Goal: Communication & Community: Ask a question

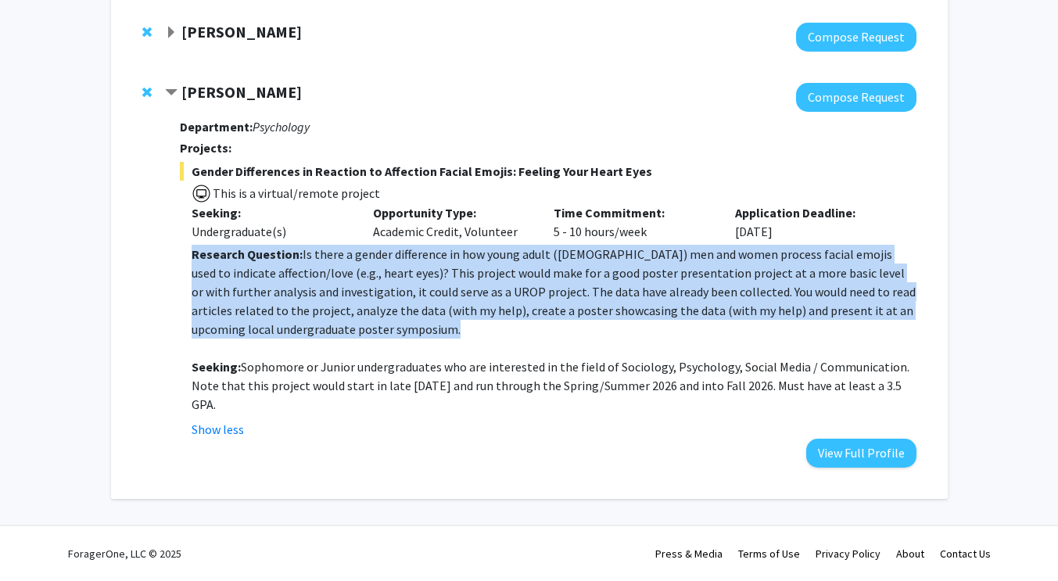
scroll to position [166, 0]
click at [752, 451] on div "Department: Psychology Projects: Gender Differences in Reaction to Affection Fa…" at bounding box center [547, 290] width 735 height 356
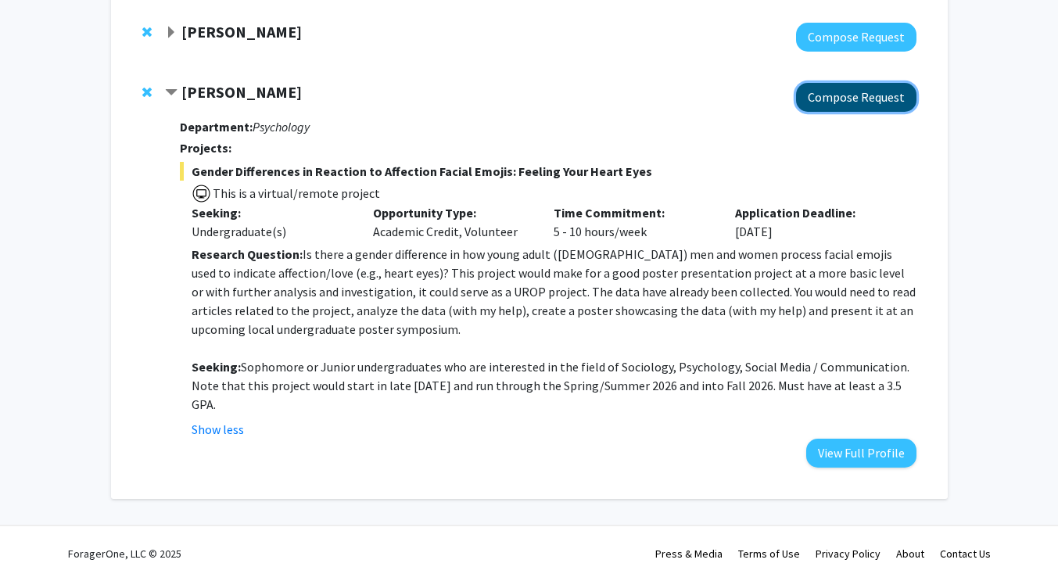
click at [886, 87] on button "Compose Request" at bounding box center [856, 97] width 120 height 29
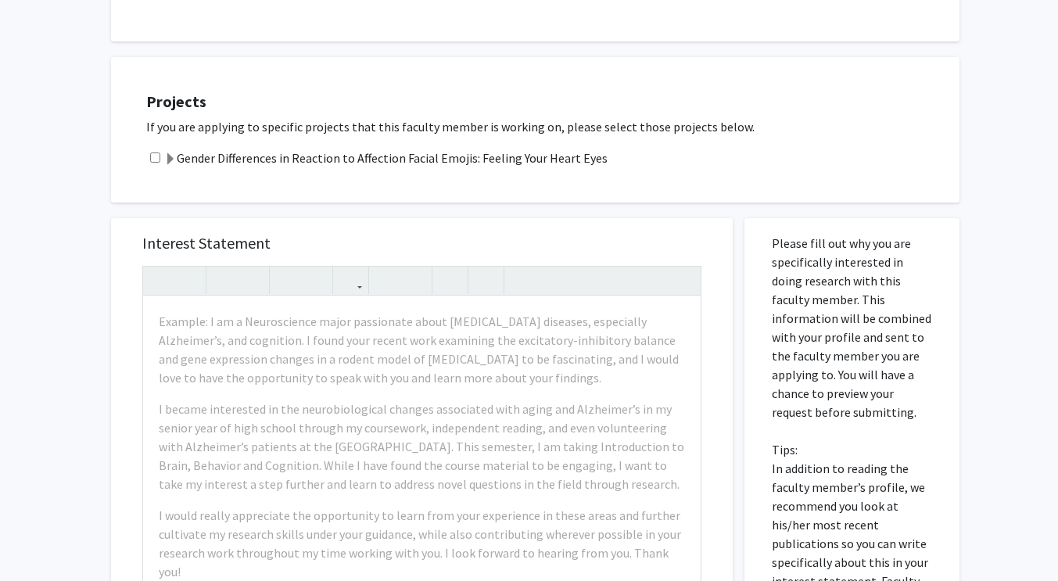
scroll to position [607, 0]
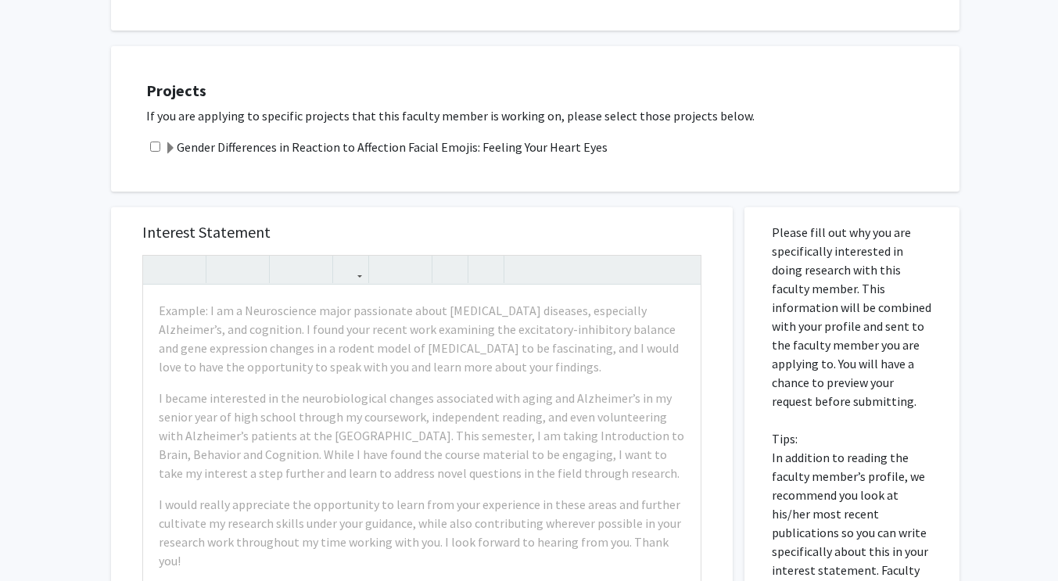
click at [567, 149] on label "Gender Differences in Reaction to Affection Facial Emojis: Feeling Your Heart E…" at bounding box center [385, 147] width 443 height 19
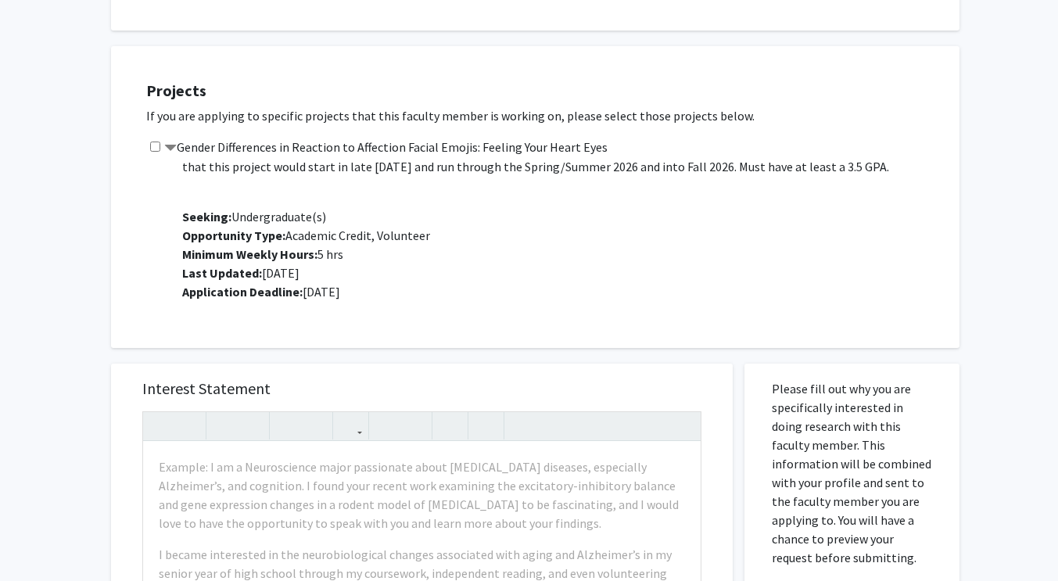
scroll to position [195, 0]
click at [154, 148] on input "checkbox" at bounding box center [155, 146] width 10 height 10
checkbox input "true"
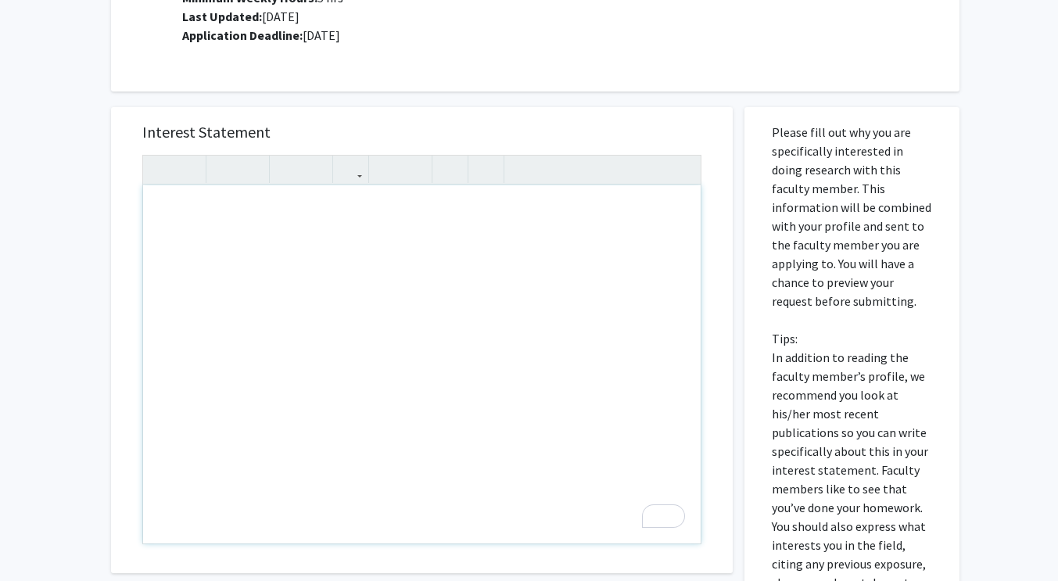
scroll to position [867, 0]
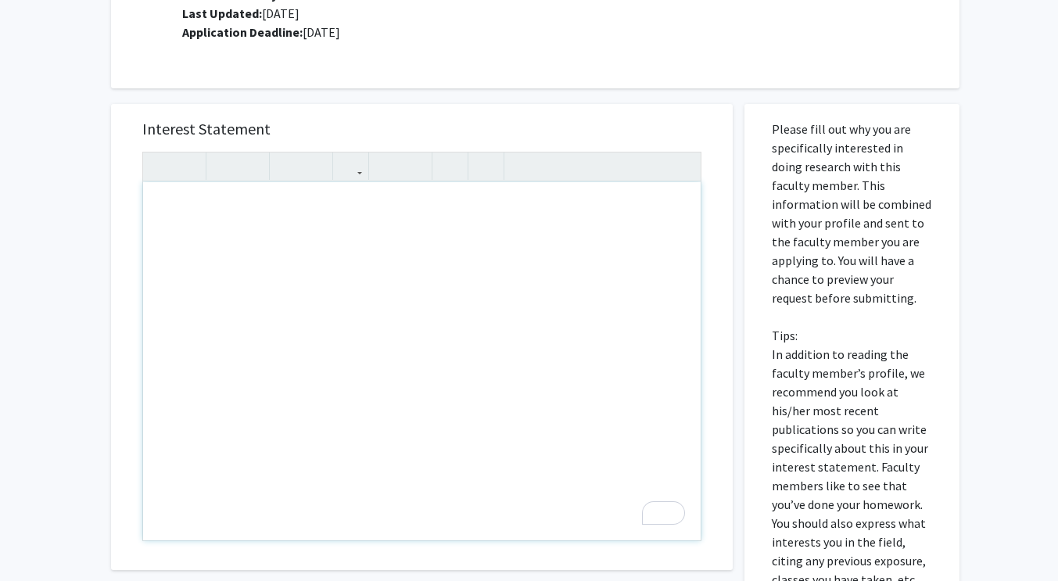
click at [617, 312] on div "To enrich screen reader interactions, please activate Accessibility in Grammarl…" at bounding box center [421, 361] width 557 height 358
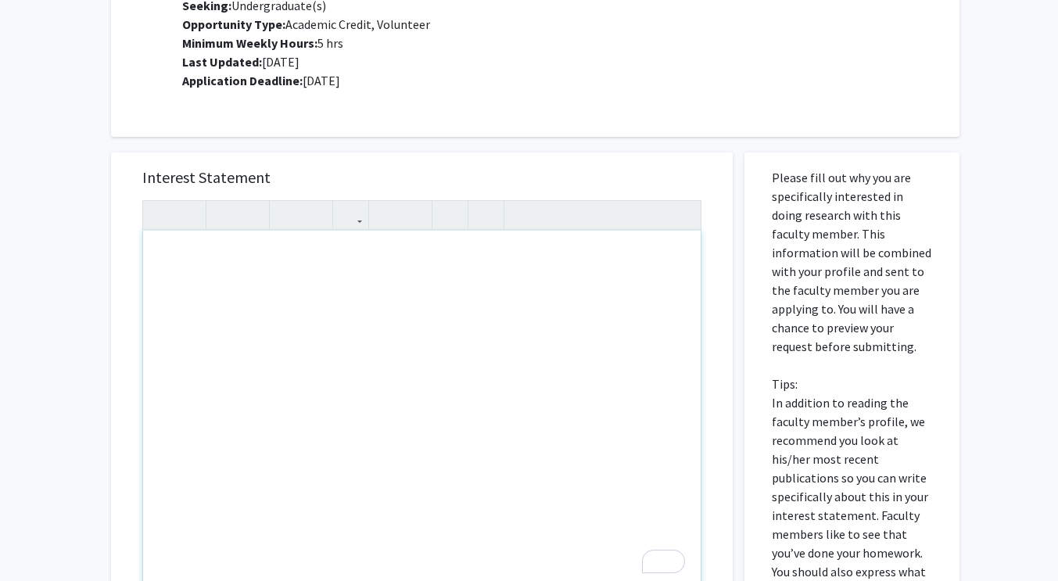
scroll to position [856, 0]
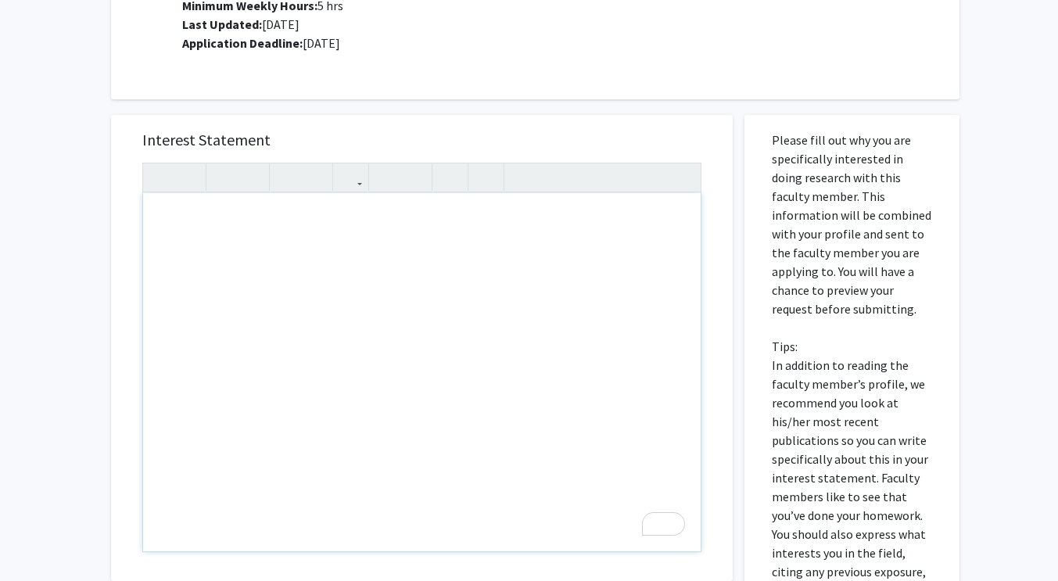
click at [443, 238] on div "To enrich screen reader interactions, please activate Accessibility in Grammarl…" at bounding box center [421, 372] width 557 height 358
paste div "To enrich screen reader interactions, please activate Accessibility in Grammarl…"
type textarea "<l>Ipsum, Dolorsita Conse, </a> <e>S doei temp incidid utlab etd magn. Al enim …"
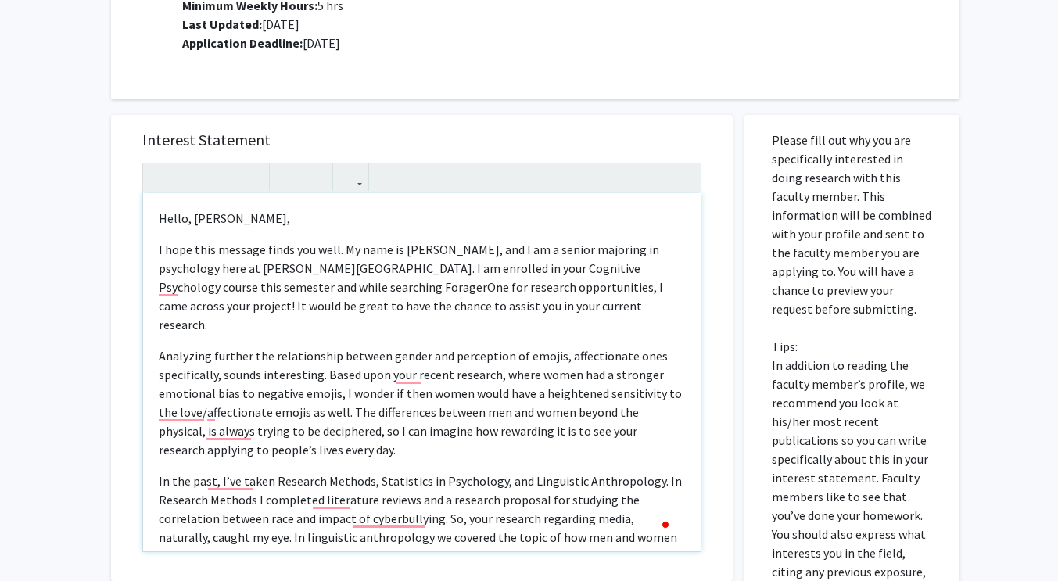
click at [152, 214] on div "Hello, [PERSON_NAME],     I hope this message finds you well. My name is [P…" at bounding box center [421, 372] width 557 height 358
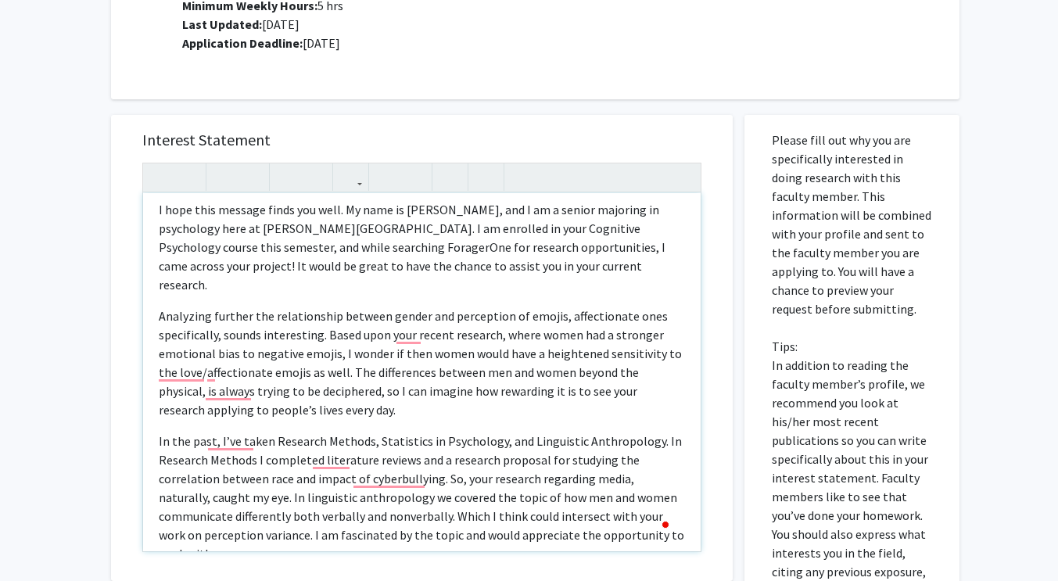
scroll to position [46, 0]
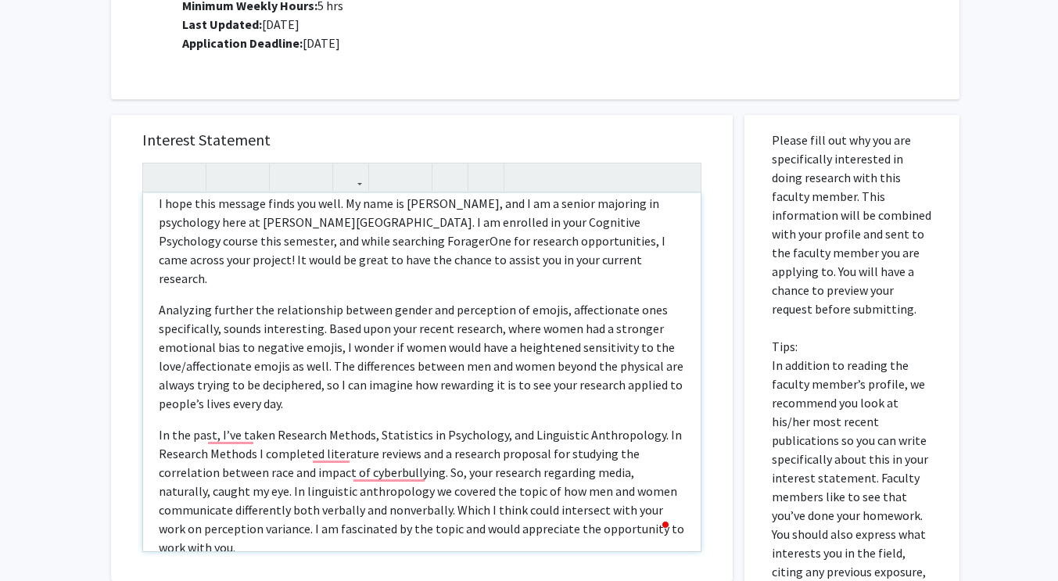
click at [503, 390] on p "Analyzing further the relationship between gender and perception of emojis, aff…" at bounding box center [422, 356] width 526 height 113
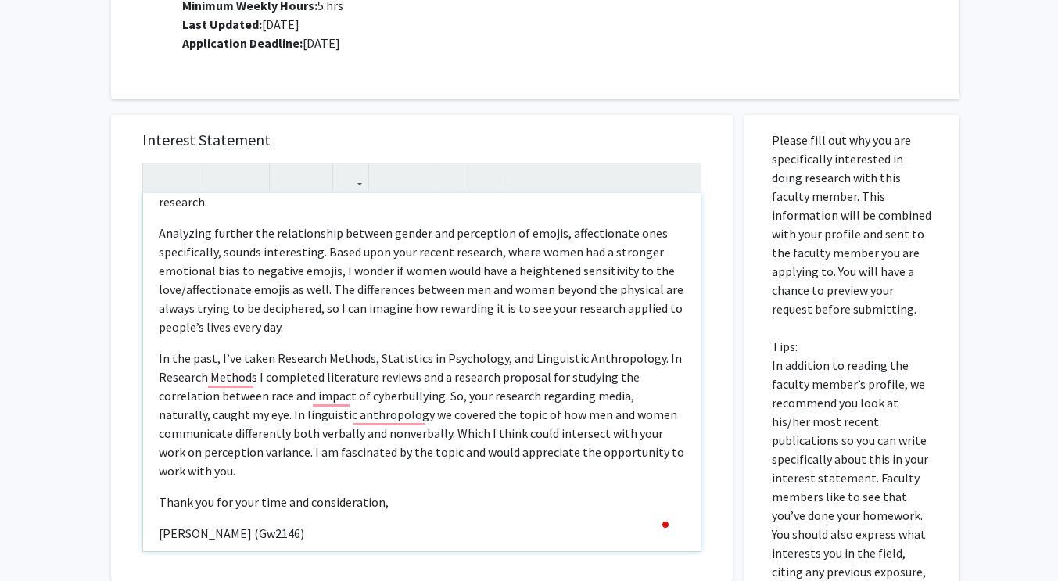
scroll to position [123, 0]
click at [535, 498] on div "Hello, [PERSON_NAME],     I hope this message finds you well. My name is [P…" at bounding box center [421, 372] width 557 height 358
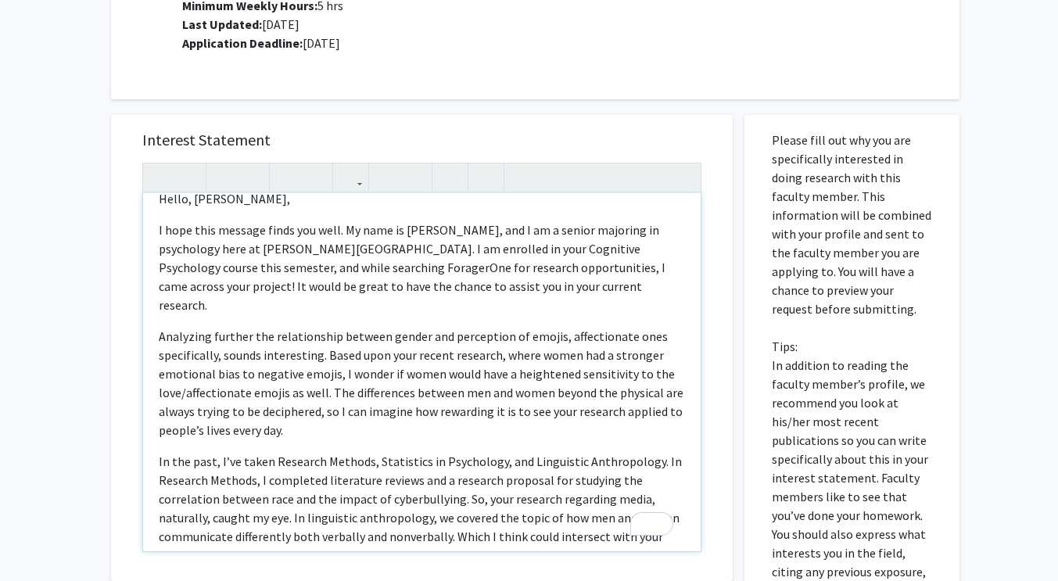
scroll to position [0, 0]
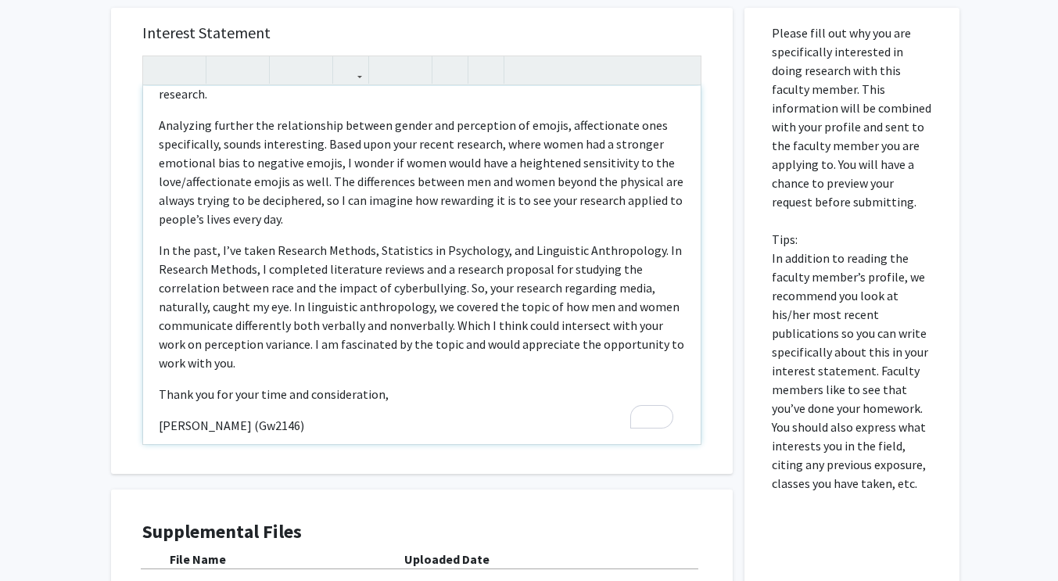
click at [356, 353] on div "Hello, [PERSON_NAME],     I hope this message finds you well. My name is [P…" at bounding box center [421, 265] width 557 height 358
click at [157, 378] on div "Hello, [PERSON_NAME],     I hope this message finds you well. My name is [P…" at bounding box center [421, 265] width 557 height 358
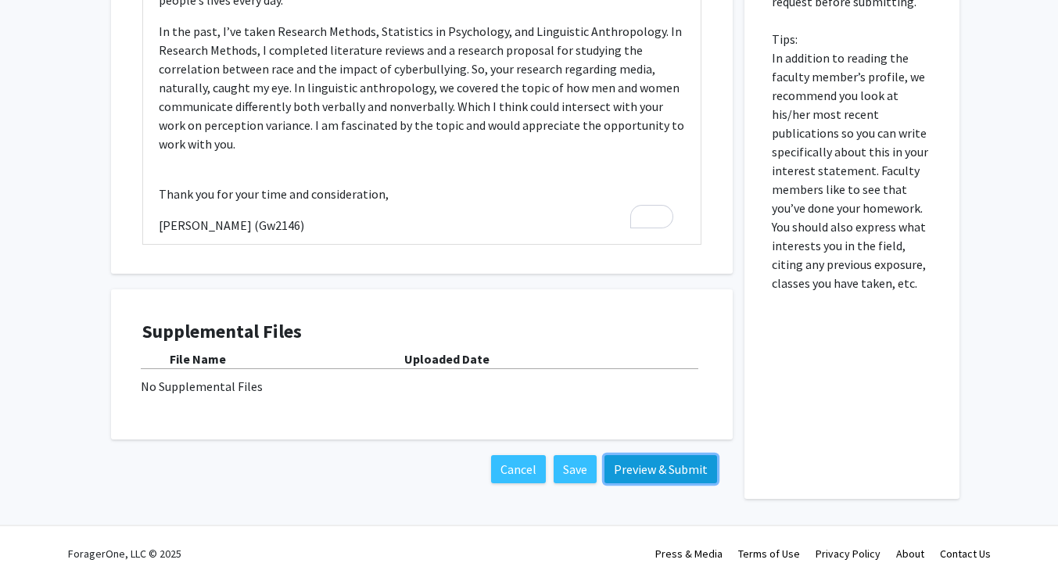
click at [629, 469] on button "Preview & Submit" at bounding box center [660, 469] width 113 height 28
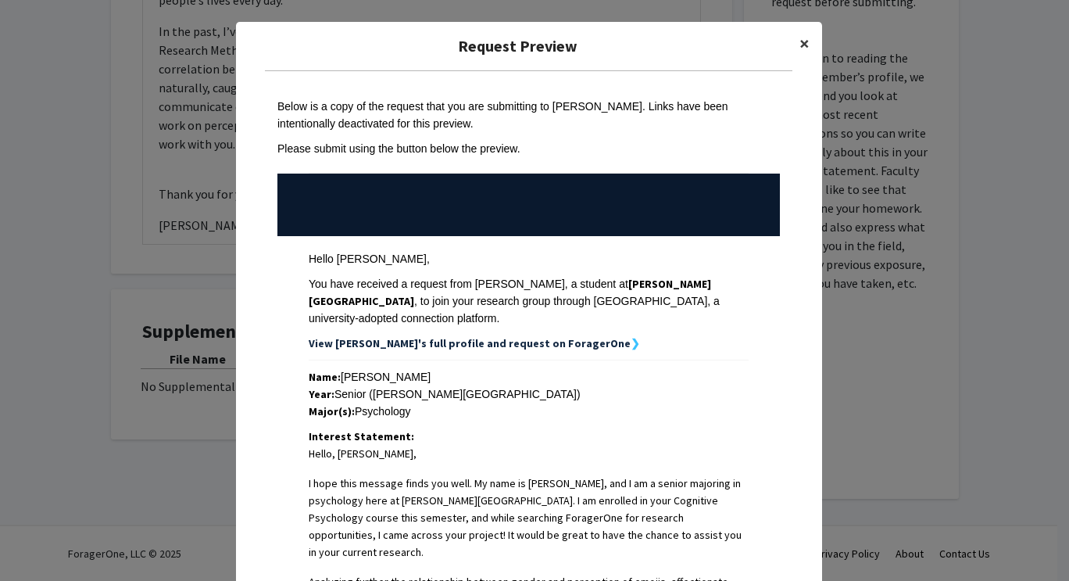
click at [803, 41] on span "×" at bounding box center [805, 43] width 10 height 24
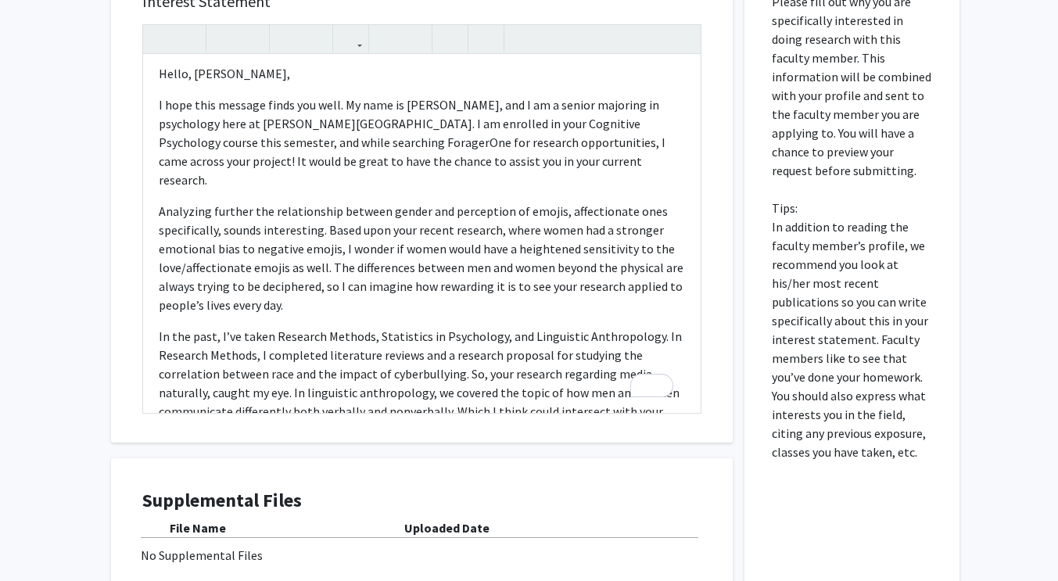
scroll to position [967, 0]
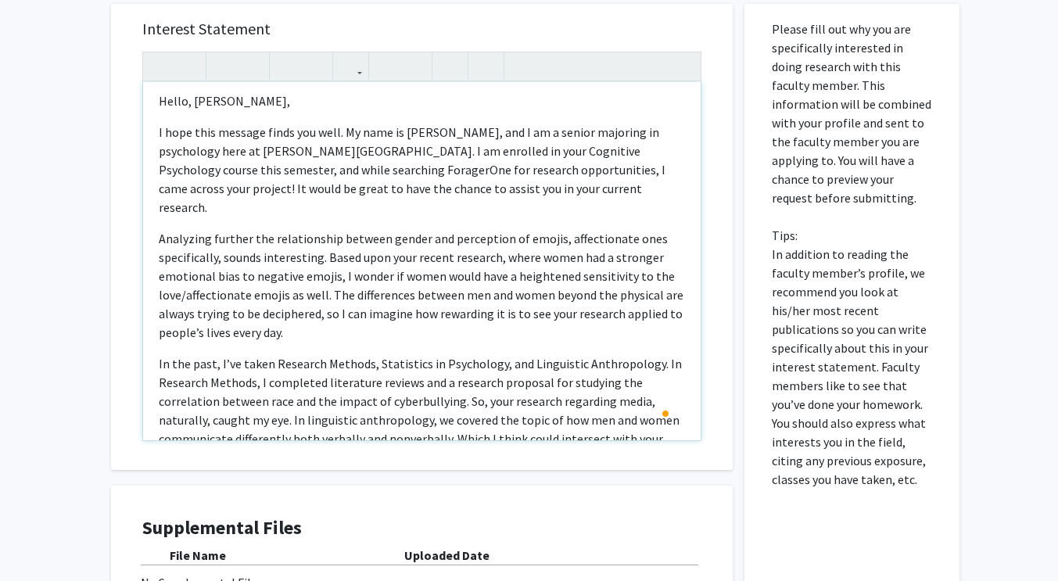
click at [164, 156] on p "I hope this message finds you well. My name is [PERSON_NAME], and I am a senior…" at bounding box center [422, 170] width 526 height 94
type textarea "<l>Ipsum, Dolorsita Conse, </a> <e>S doei temp incidid utlab etd magn. Al enim …"
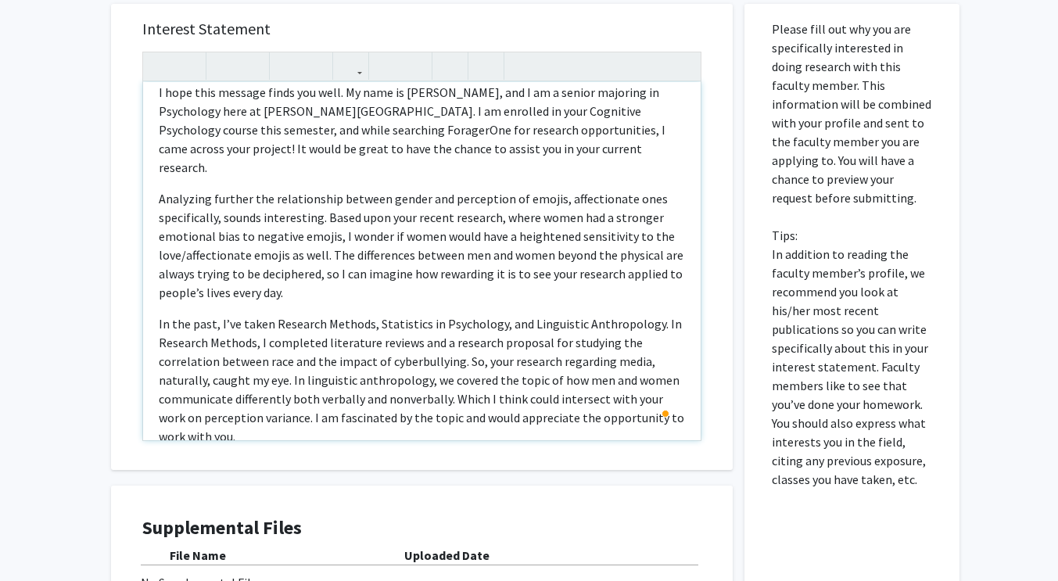
scroll to position [46, 0]
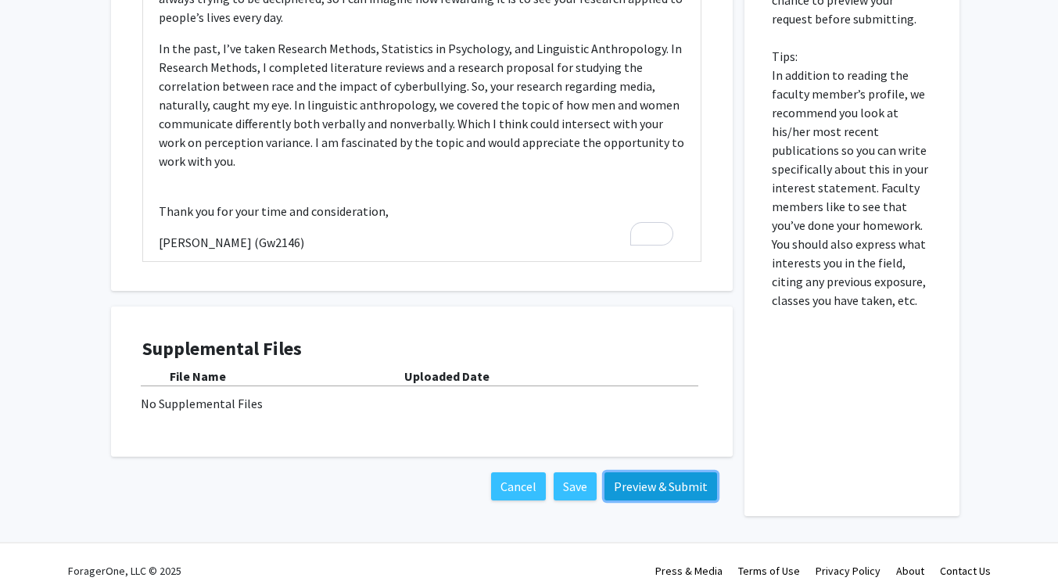
click at [659, 477] on button "Preview & Submit" at bounding box center [660, 486] width 113 height 28
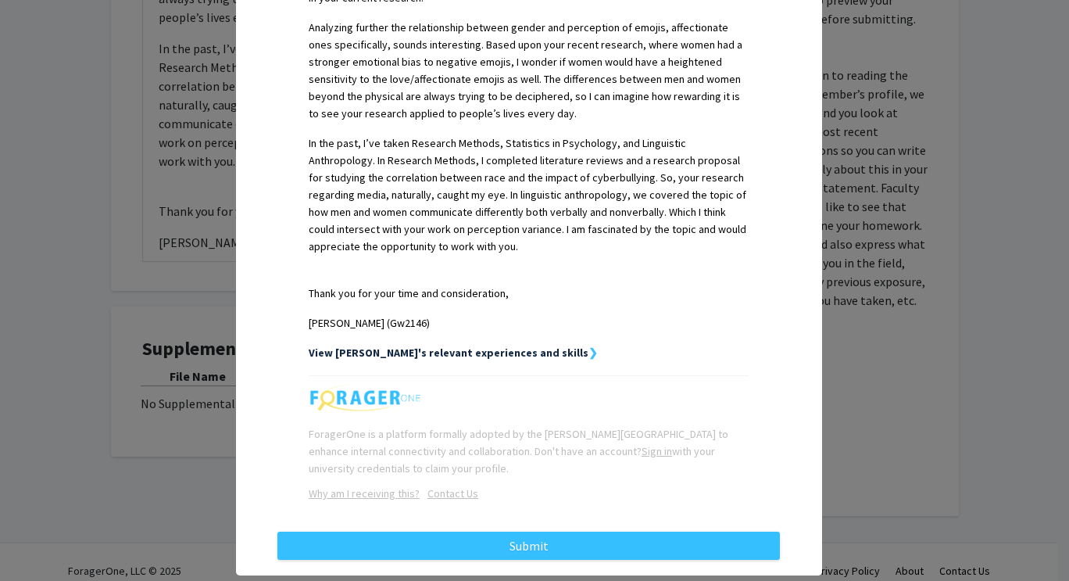
scroll to position [557, 0]
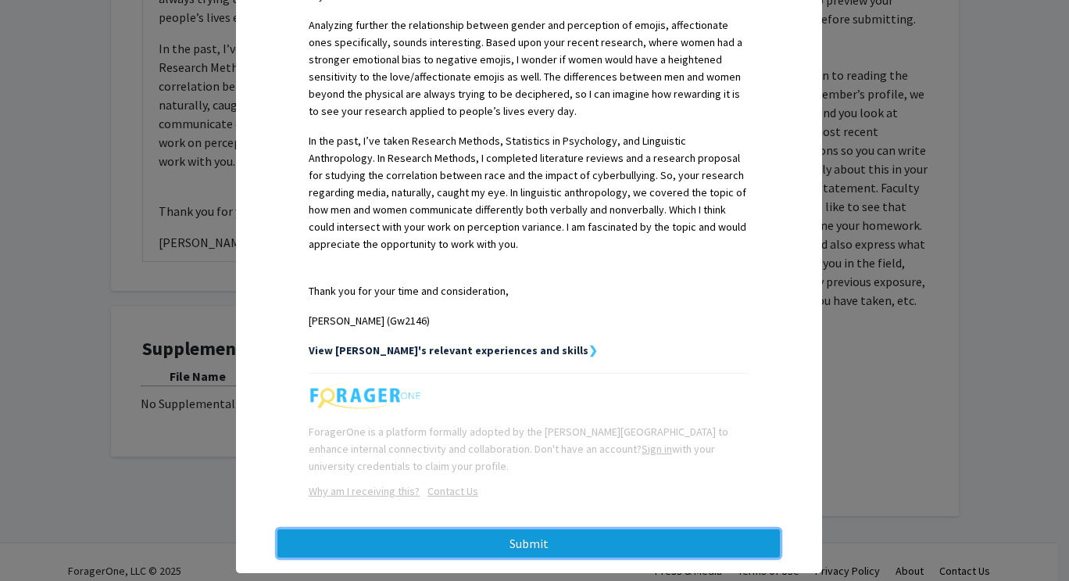
click at [509, 529] on button "Submit" at bounding box center [528, 543] width 503 height 28
